Goal: Feedback & Contribution: Contribute content

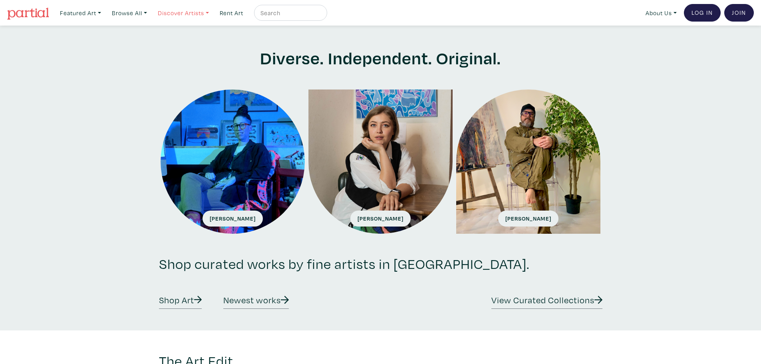
click at [183, 14] on link "Discover Artists" at bounding box center [183, 13] width 58 height 16
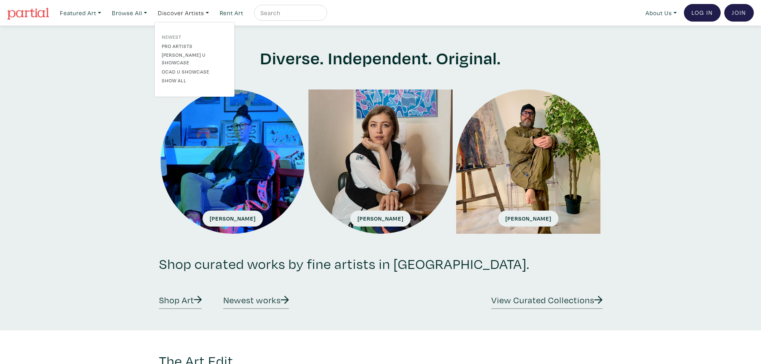
click at [176, 36] on link "Newest" at bounding box center [194, 36] width 65 height 7
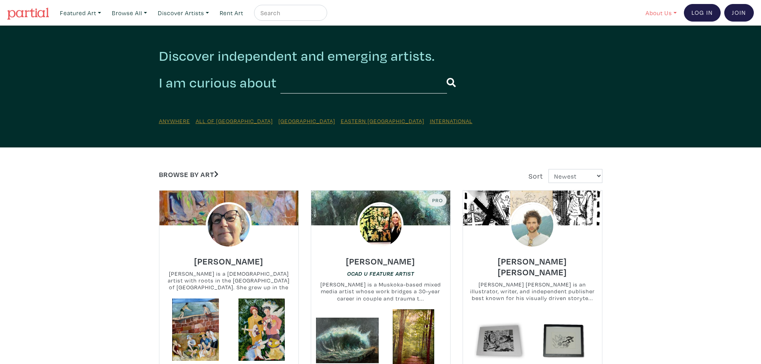
click at [657, 8] on link "About Us" at bounding box center [661, 13] width 38 height 16
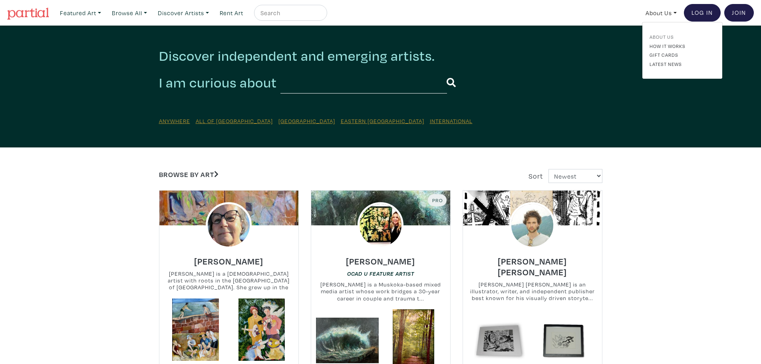
click at [660, 34] on link "About Us" at bounding box center [681, 36] width 65 height 7
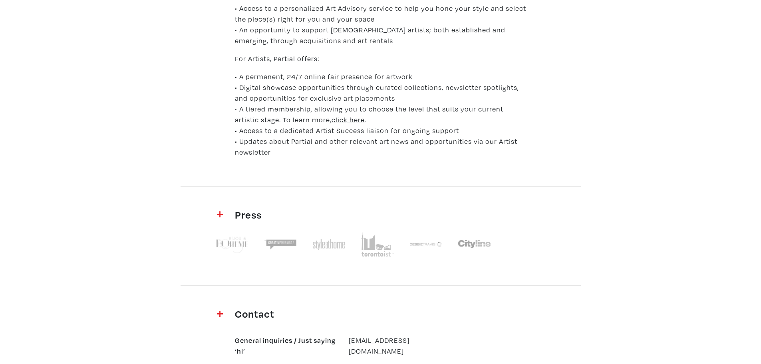
scroll to position [460, 0]
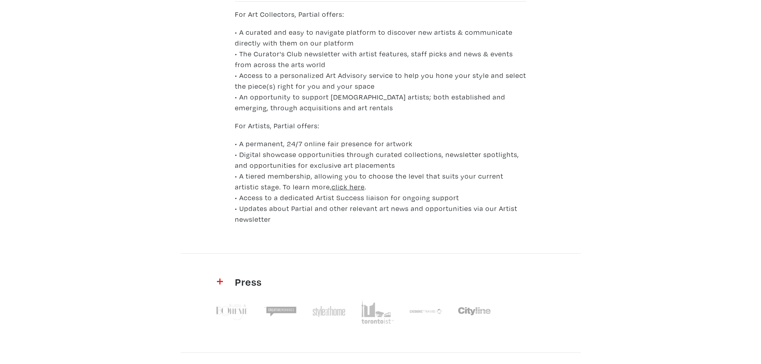
click at [331, 186] on u "click here" at bounding box center [347, 186] width 33 height 9
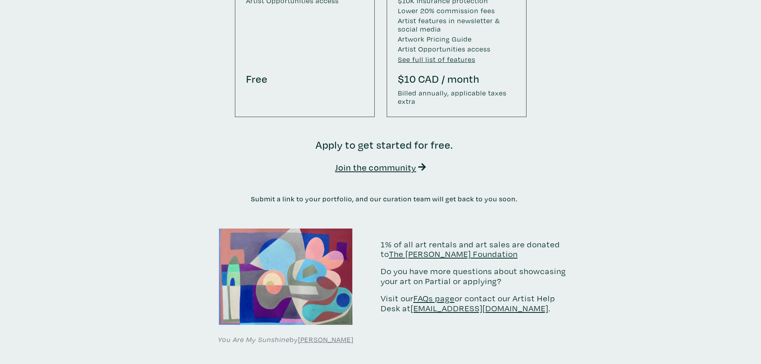
scroll to position [1477, 0]
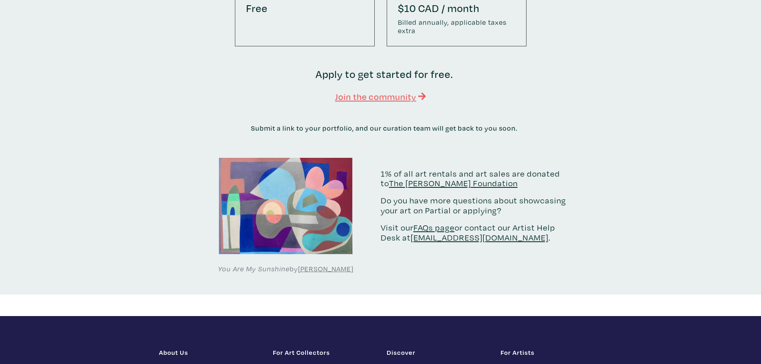
click at [362, 91] on u "Join the community" at bounding box center [375, 96] width 81 height 10
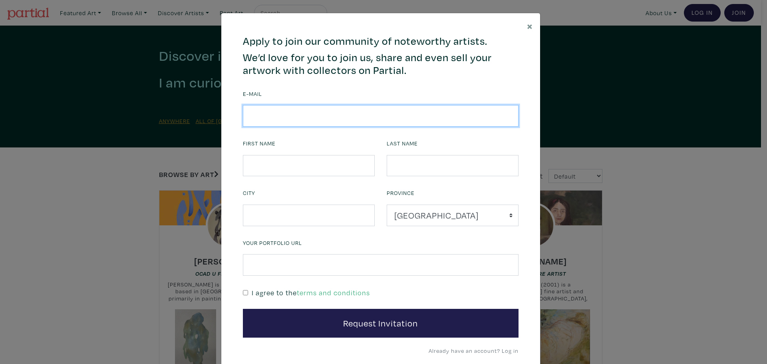
click at [358, 123] on input "email" at bounding box center [381, 116] width 276 height 22
type input "karengrosman@gmail.com"
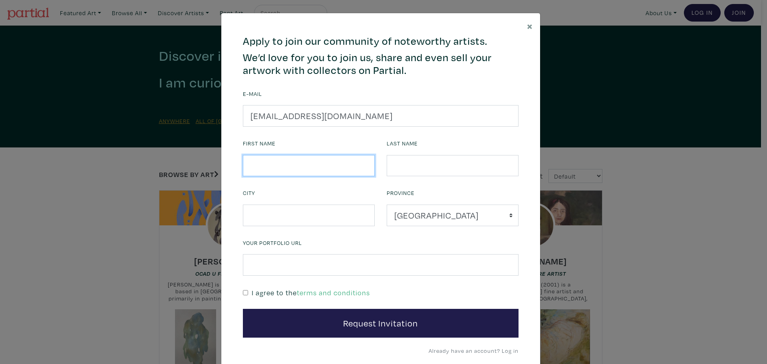
type input "Karen"
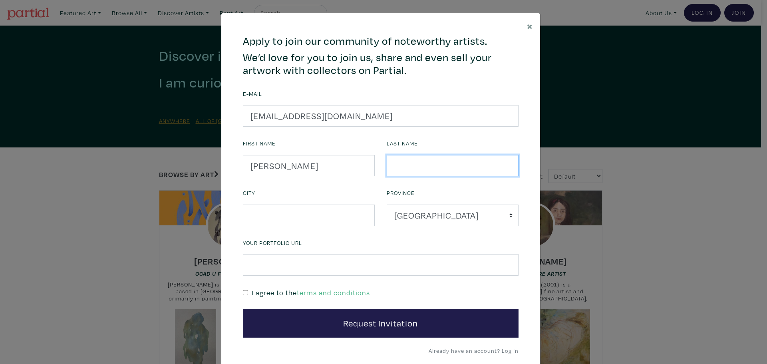
type input "Grosman"
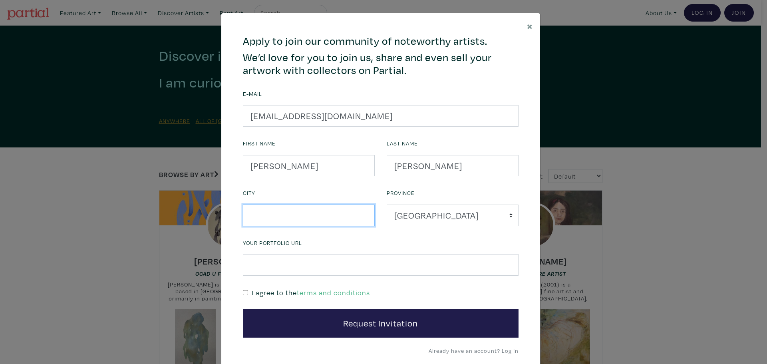
click at [333, 216] on input "text" at bounding box center [309, 215] width 132 height 22
type input "Toronto"
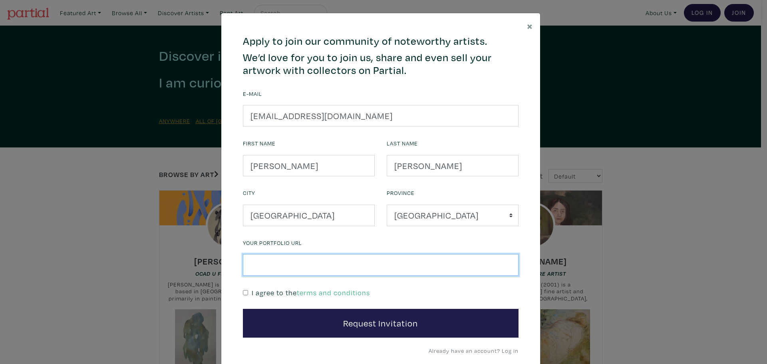
click at [349, 259] on input "text" at bounding box center [381, 265] width 276 height 22
paste input "https://karen-grosman.com/"
type input "https://karen-grosman.com/"
click at [332, 287] on p "I agree to the terms and conditions" at bounding box center [311, 292] width 118 height 11
drag, startPoint x: 334, startPoint y: 293, endPoint x: 336, endPoint y: 288, distance: 5.2
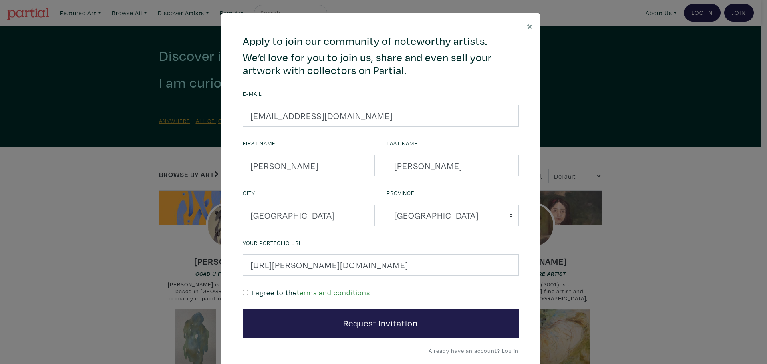
click at [334, 293] on link "terms and conditions" at bounding box center [333, 292] width 73 height 9
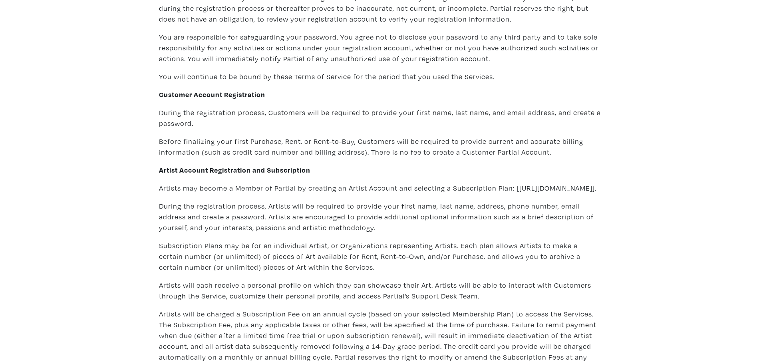
scroll to position [375, 0]
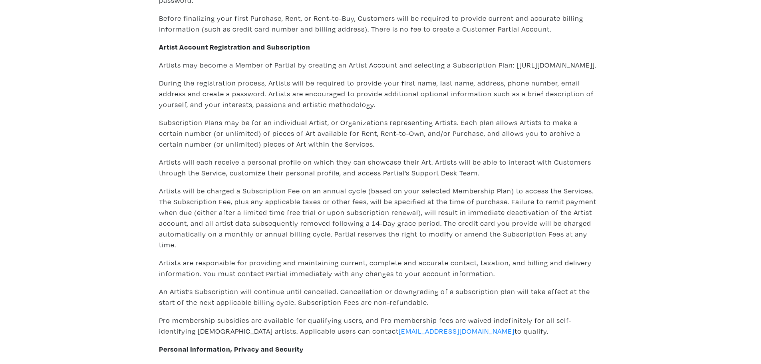
scroll to position [487, 0]
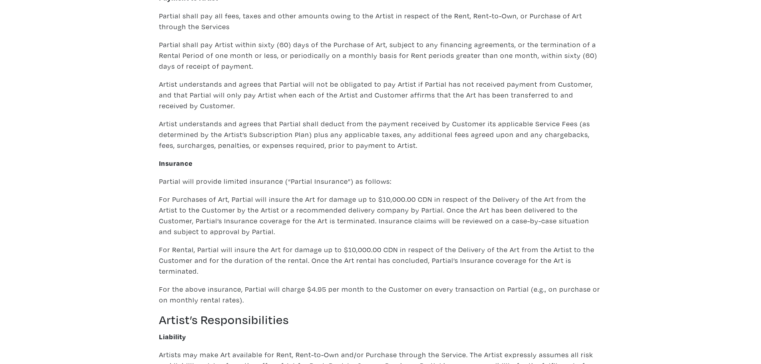
scroll to position [1764, 0]
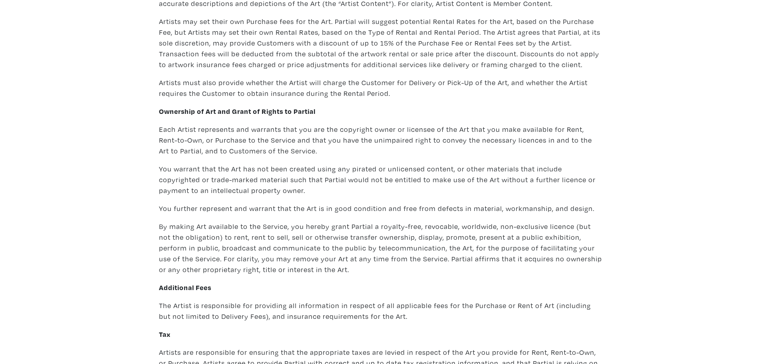
scroll to position [2211, 0]
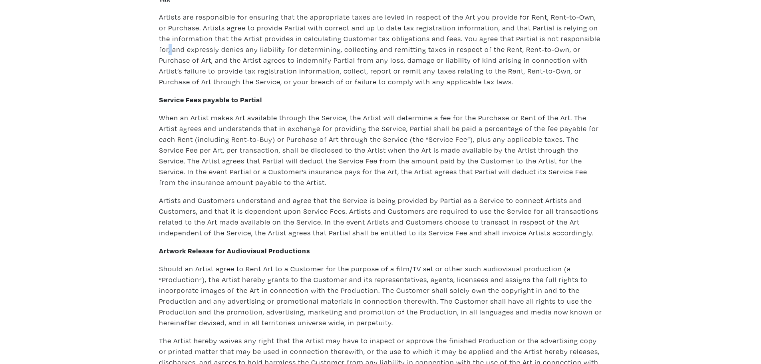
scroll to position [2548, 0]
